Goal: Book appointment/travel/reservation

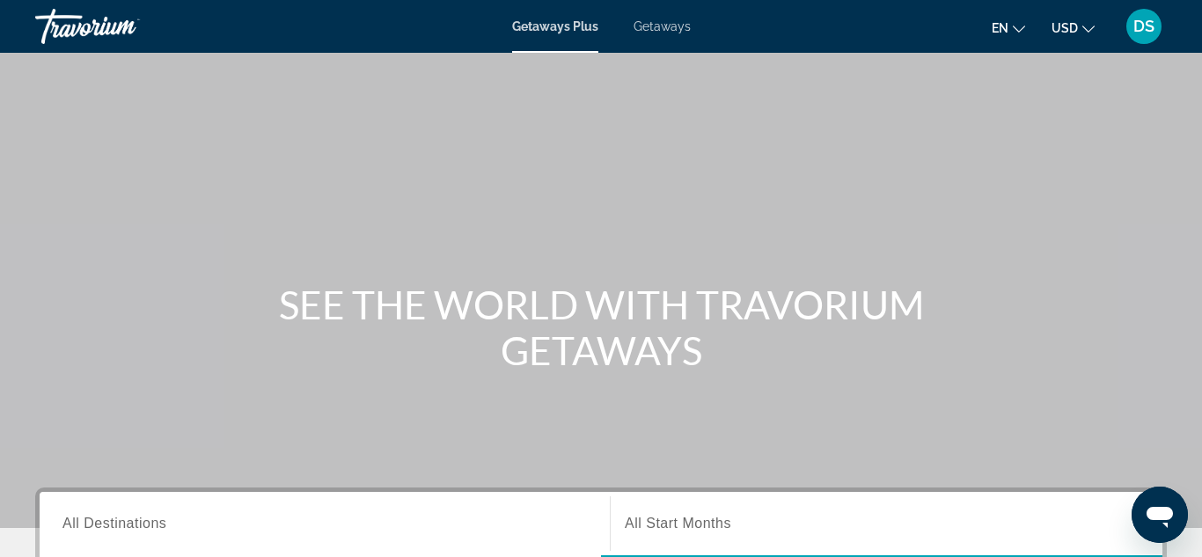
click at [72, 523] on span "All Destinations" at bounding box center [114, 523] width 104 height 15
click at [72, 523] on input "Destination All Destinations" at bounding box center [324, 524] width 524 height 21
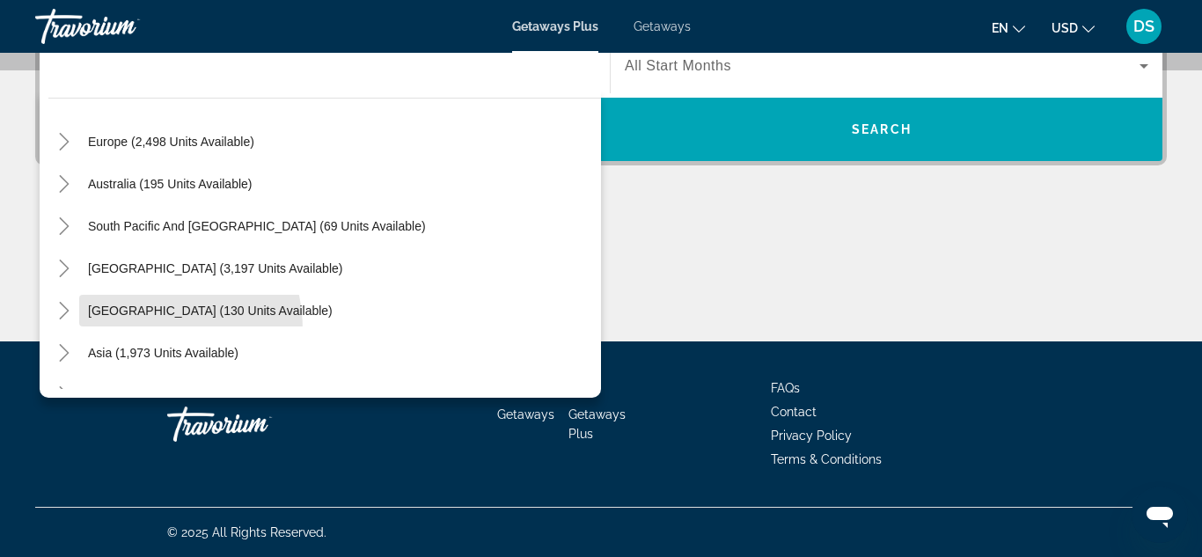
scroll to position [211, 0]
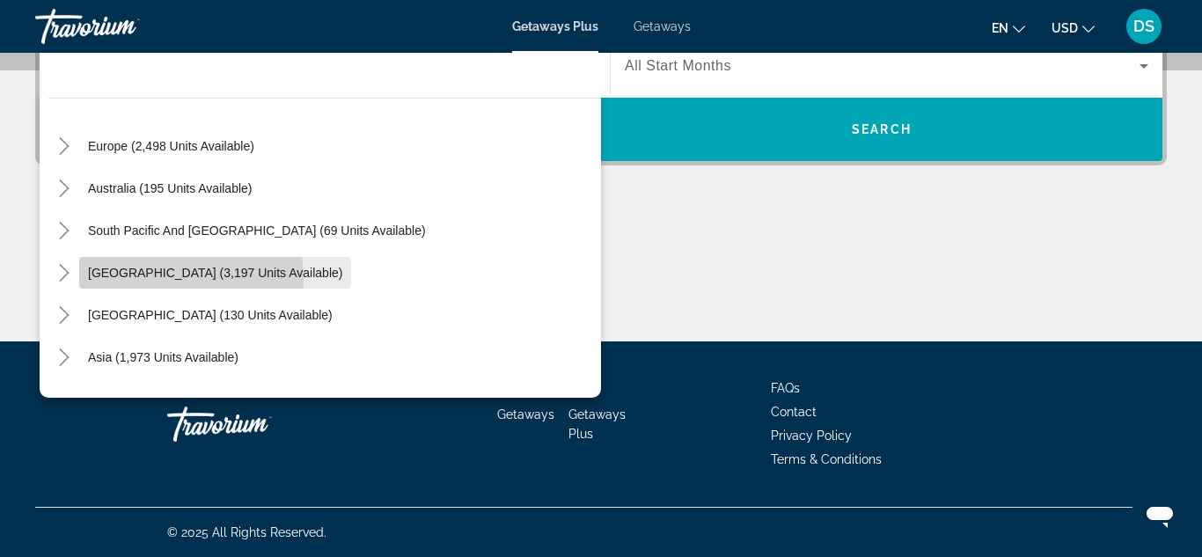
click at [114, 282] on span "Search widget" at bounding box center [215, 273] width 272 height 42
type input "**********"
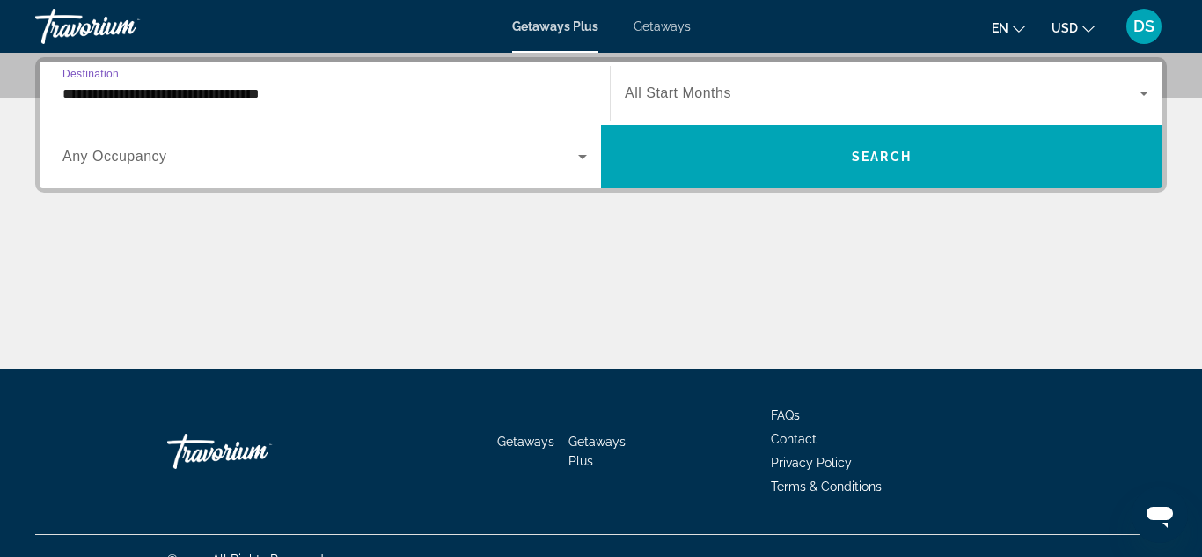
click at [573, 165] on icon "Search widget" at bounding box center [582, 156] width 21 height 21
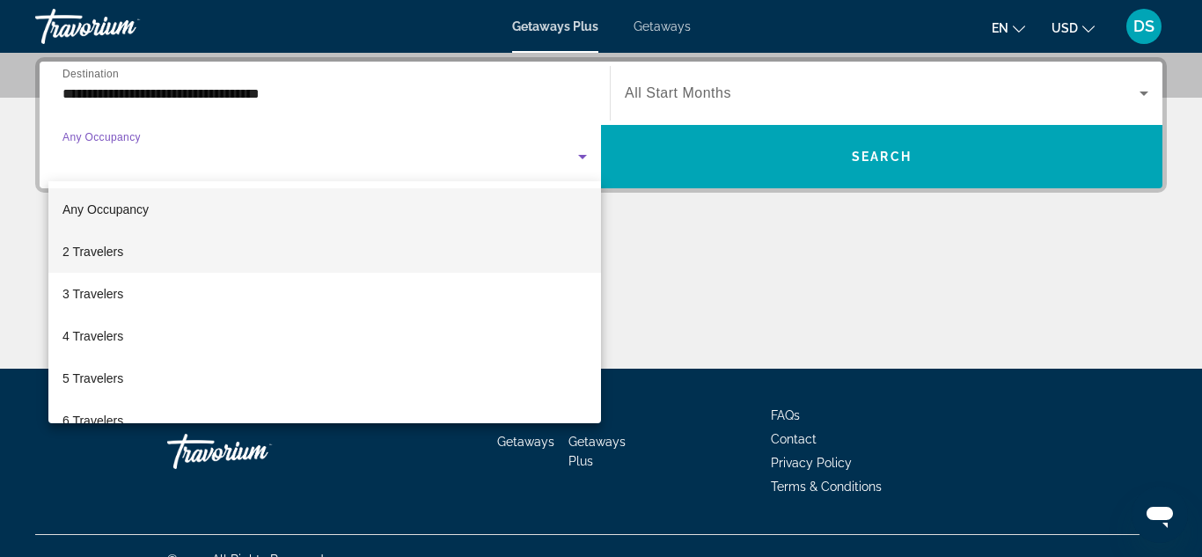
click at [71, 253] on span "2 Travelers" at bounding box center [92, 251] width 61 height 21
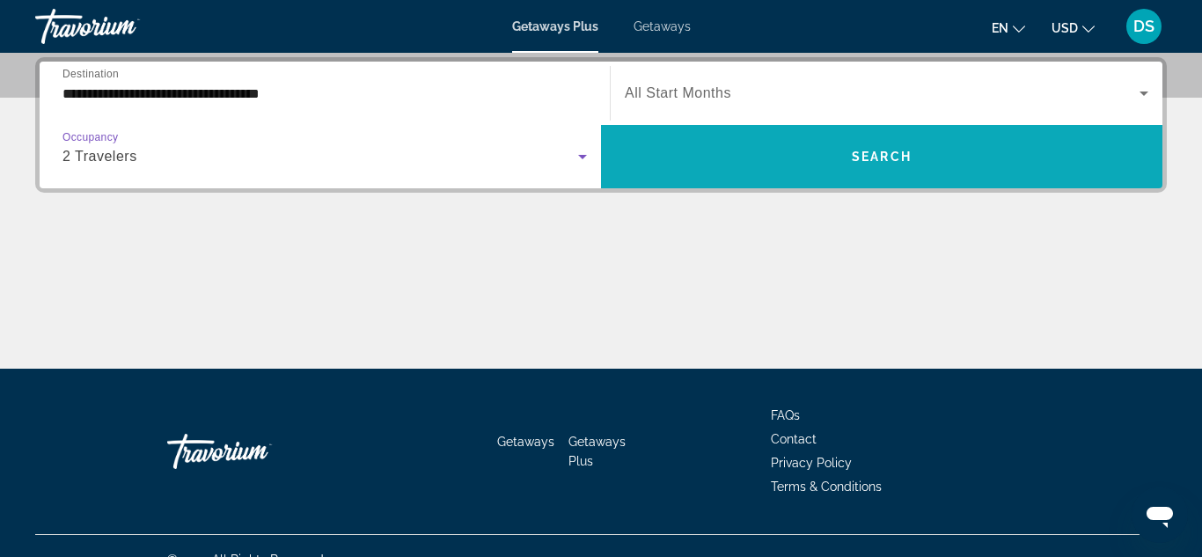
click at [921, 157] on span "Search widget" at bounding box center [881, 157] width 561 height 42
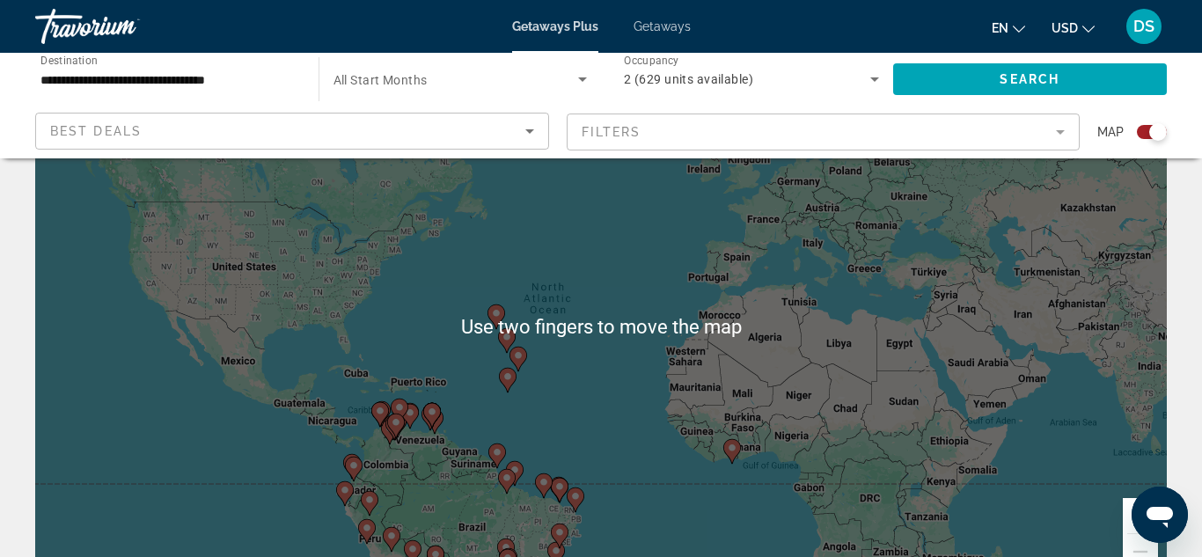
scroll to position [106, 0]
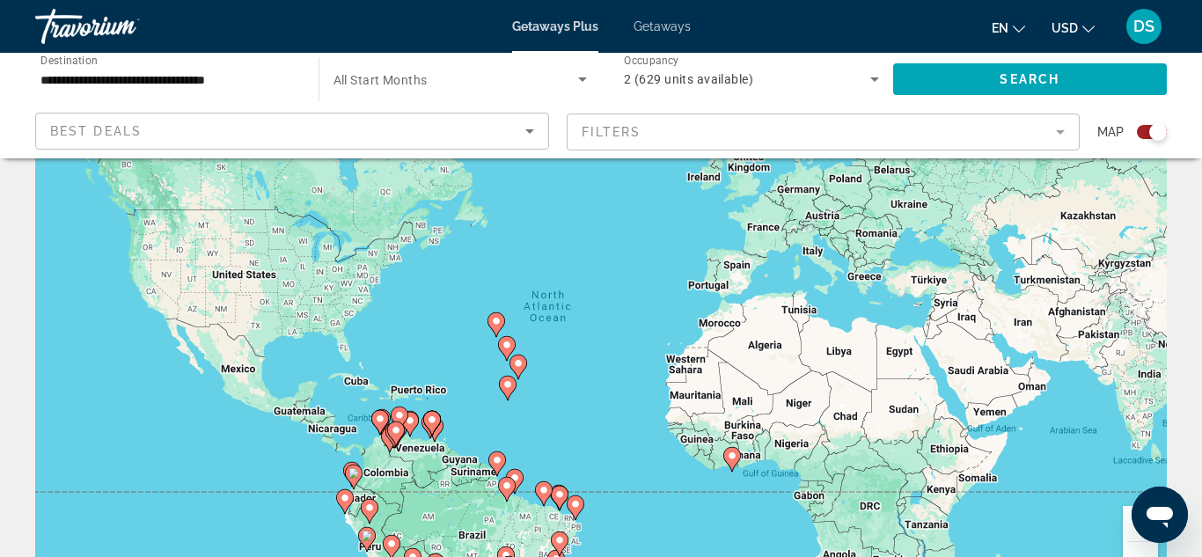
click at [223, 360] on div "To activate drag with keyboard, press Alt + Enter. Once in keyboard drag state,…" at bounding box center [601, 334] width 1132 height 528
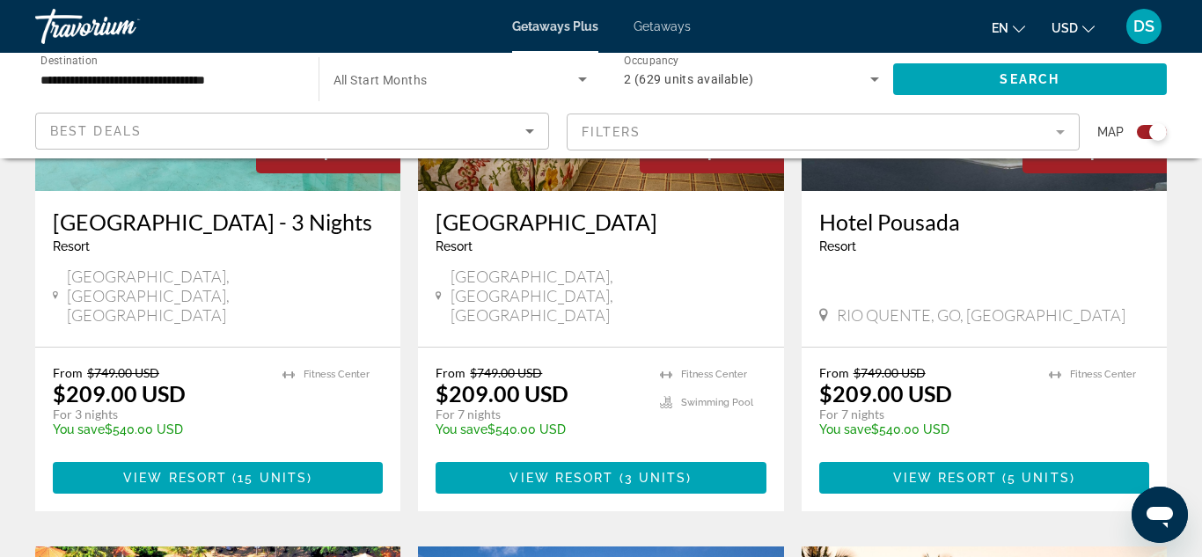
scroll to position [858, 0]
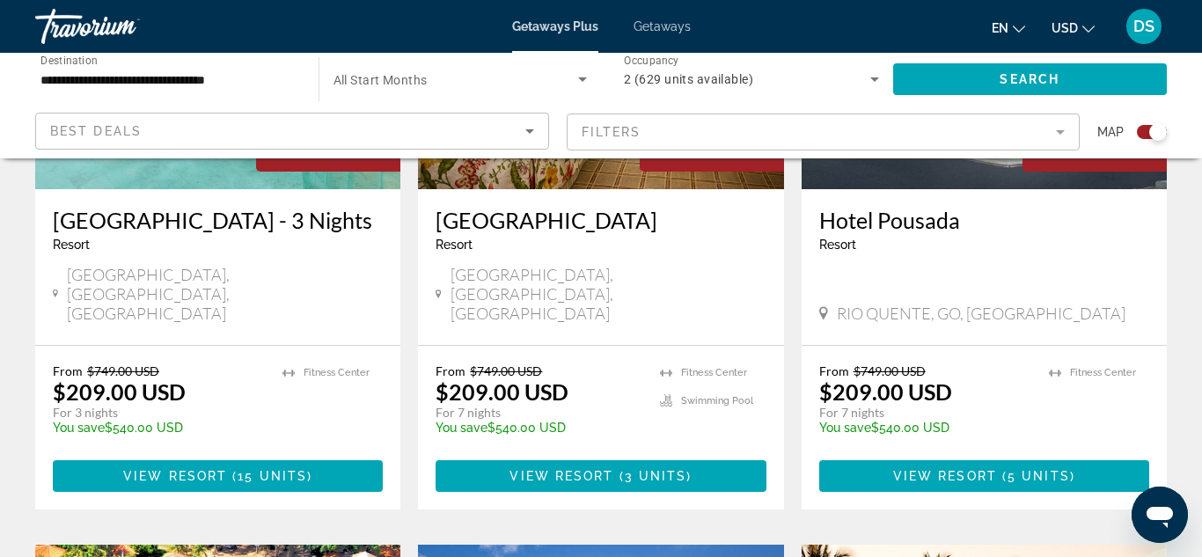
click at [1059, 130] on mat-form-field "Filters" at bounding box center [824, 132] width 514 height 37
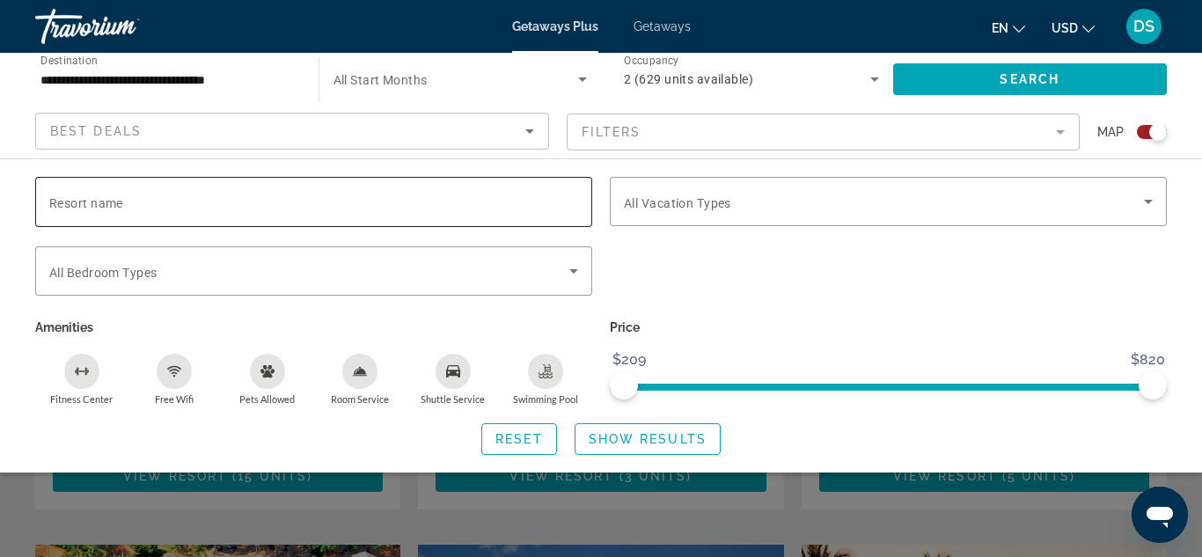
click at [67, 203] on span "Resort name" at bounding box center [86, 203] width 74 height 14
click at [67, 203] on input "Resort name" at bounding box center [313, 202] width 529 height 21
type input "**********"
click at [1152, 203] on icon "Search widget" at bounding box center [1148, 201] width 21 height 21
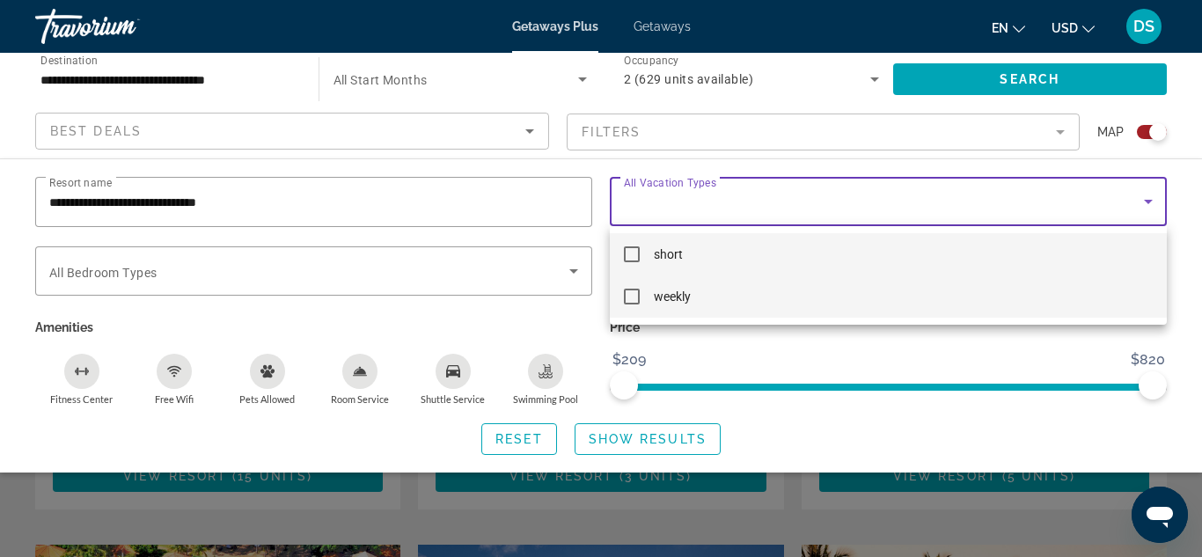
click at [631, 295] on mat-pseudo-checkbox at bounding box center [632, 297] width 16 height 16
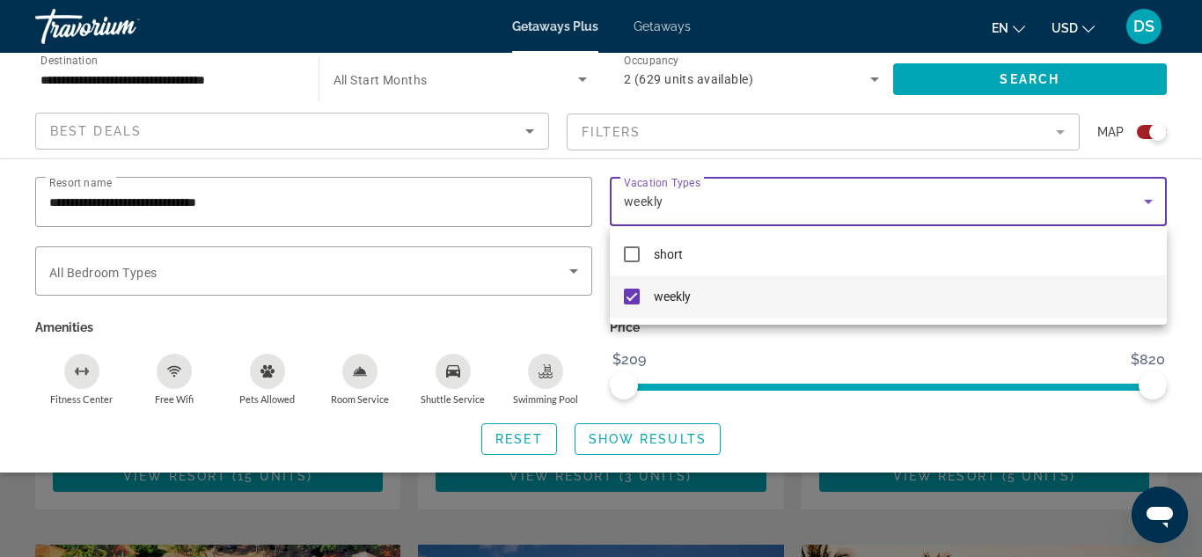
click at [52, 275] on div at bounding box center [601, 278] width 1202 height 557
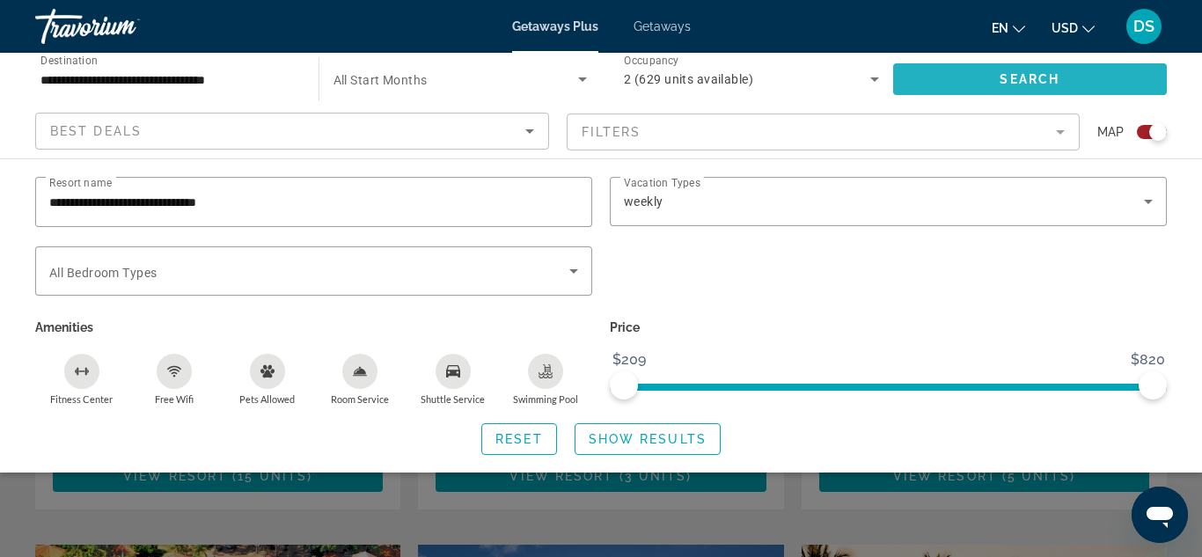
click at [1110, 86] on span "Search widget" at bounding box center [1030, 79] width 275 height 42
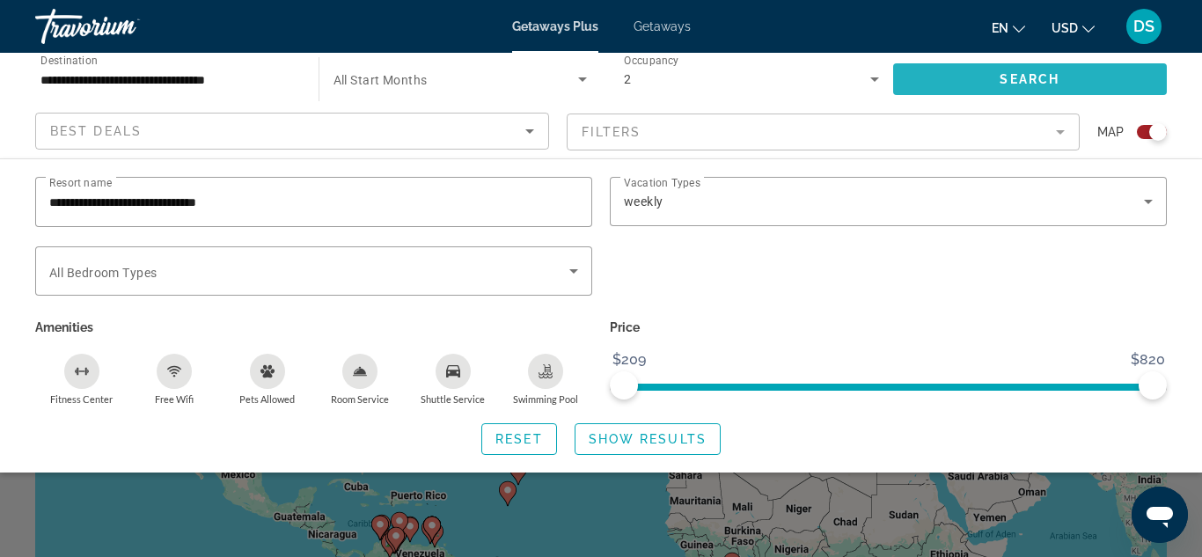
click at [1048, 84] on span "Search" at bounding box center [1030, 79] width 60 height 14
